Goal: Browse casually

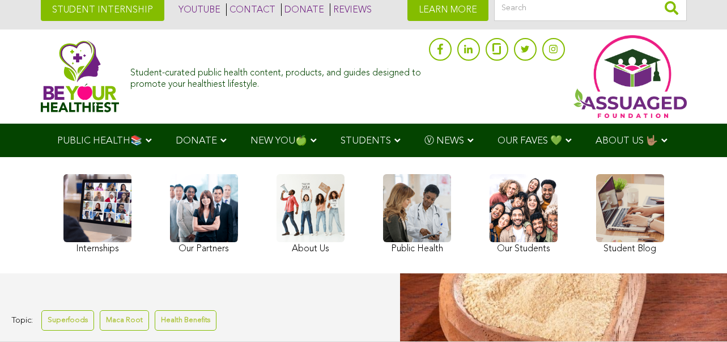
click at [497, 136] on span "OUR FAVES 💚" at bounding box center [529, 141] width 65 height 10
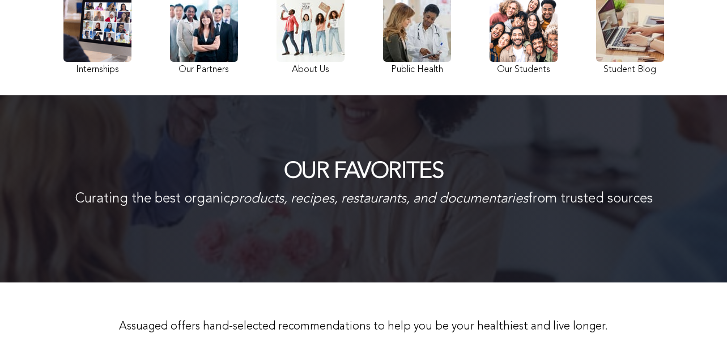
scroll to position [133, 0]
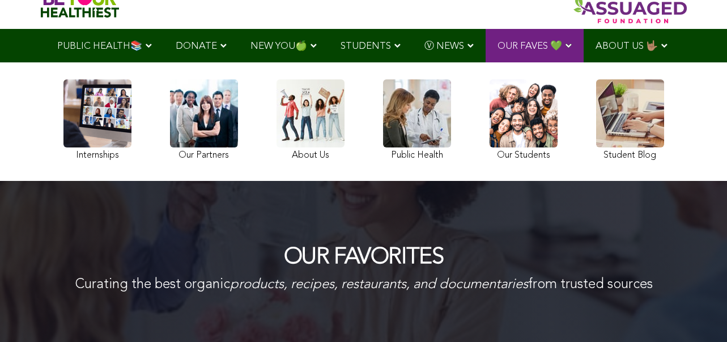
click at [489, 164] on link at bounding box center [523, 121] width 68 height 84
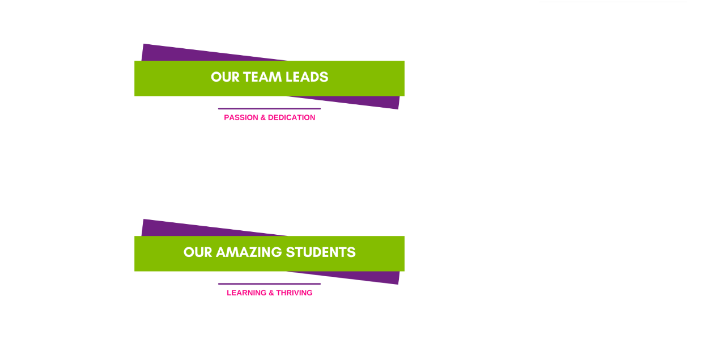
scroll to position [1036, 0]
